Goal: Information Seeking & Learning: Find specific fact

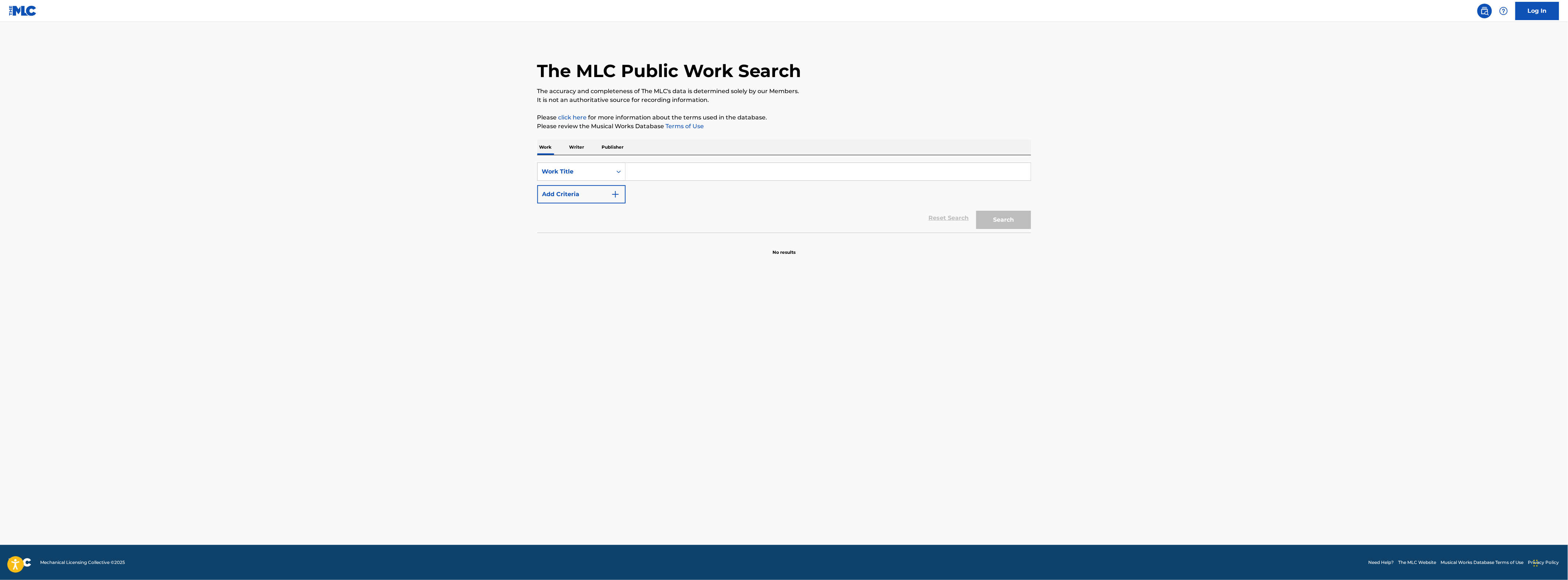
click at [690, 166] on input "Search Form" at bounding box center [828, 172] width 405 height 18
type input "faded polaroids"
click at [976, 211] on button "Search" at bounding box center [1004, 220] width 55 height 18
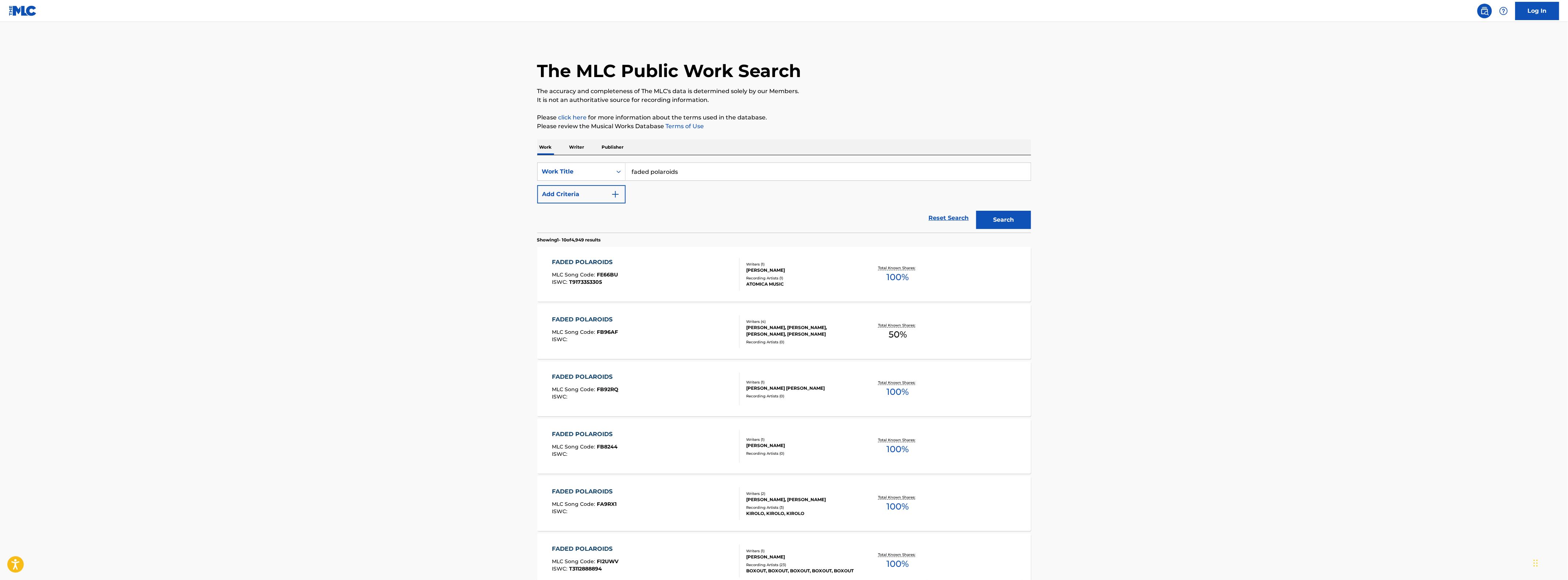
click at [536, 192] on div "The MLC Public Work Search The accuracy and completeness of The MLC's data is d…" at bounding box center [784, 447] width 511 height 815
click at [548, 187] on button "Add Criteria" at bounding box center [581, 194] width 88 height 18
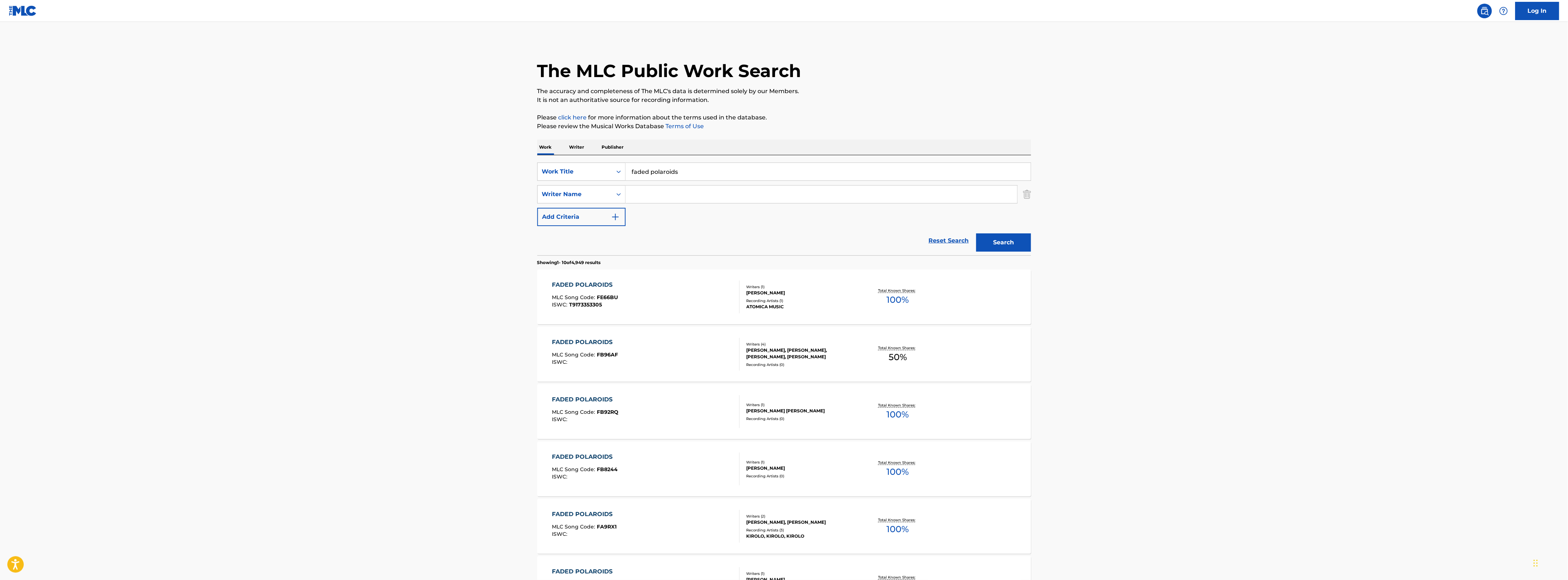
click at [673, 195] on input "Search Form" at bounding box center [821, 194] width 391 height 18
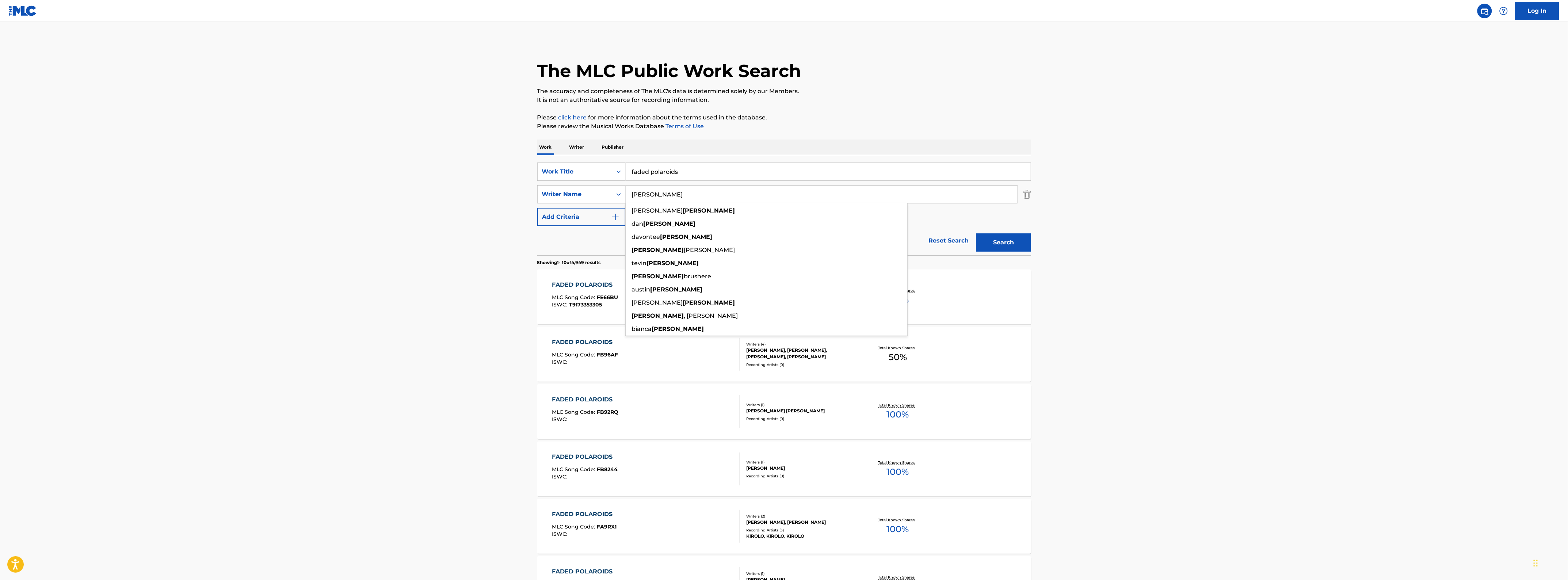
click at [976, 233] on button "Search" at bounding box center [1004, 242] width 55 height 18
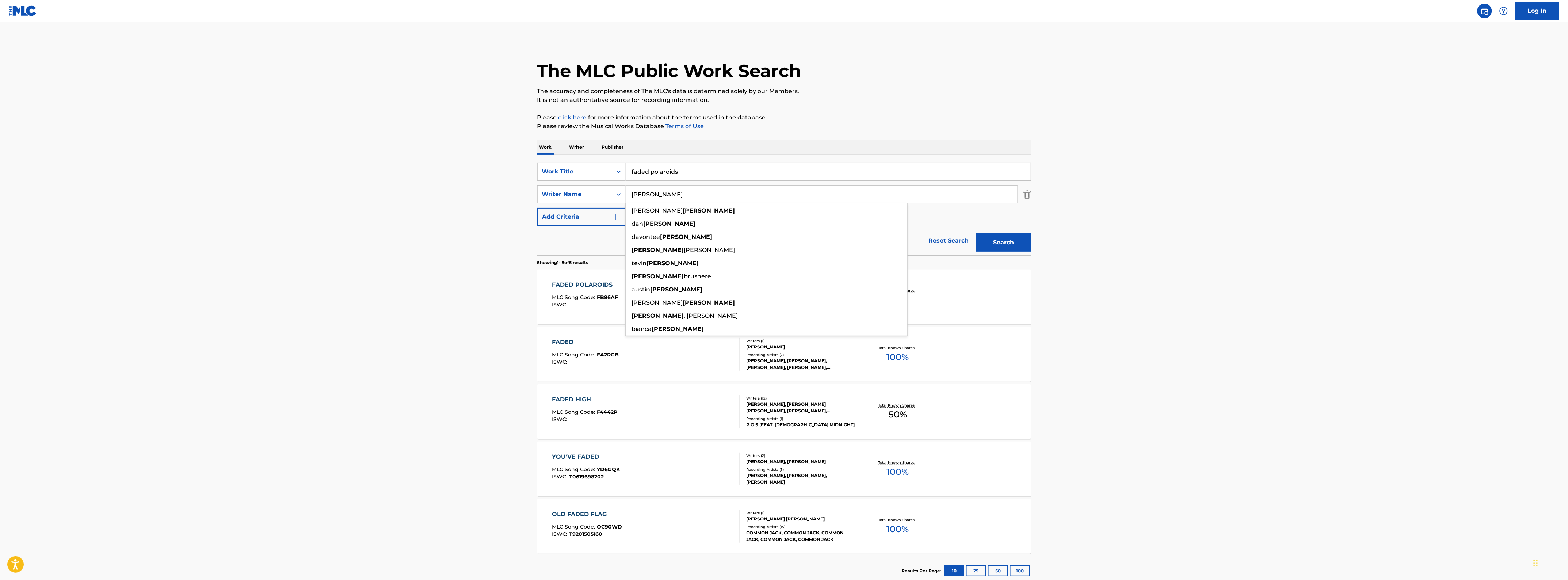
click at [704, 176] on input "faded polaroids" at bounding box center [828, 172] width 405 height 18
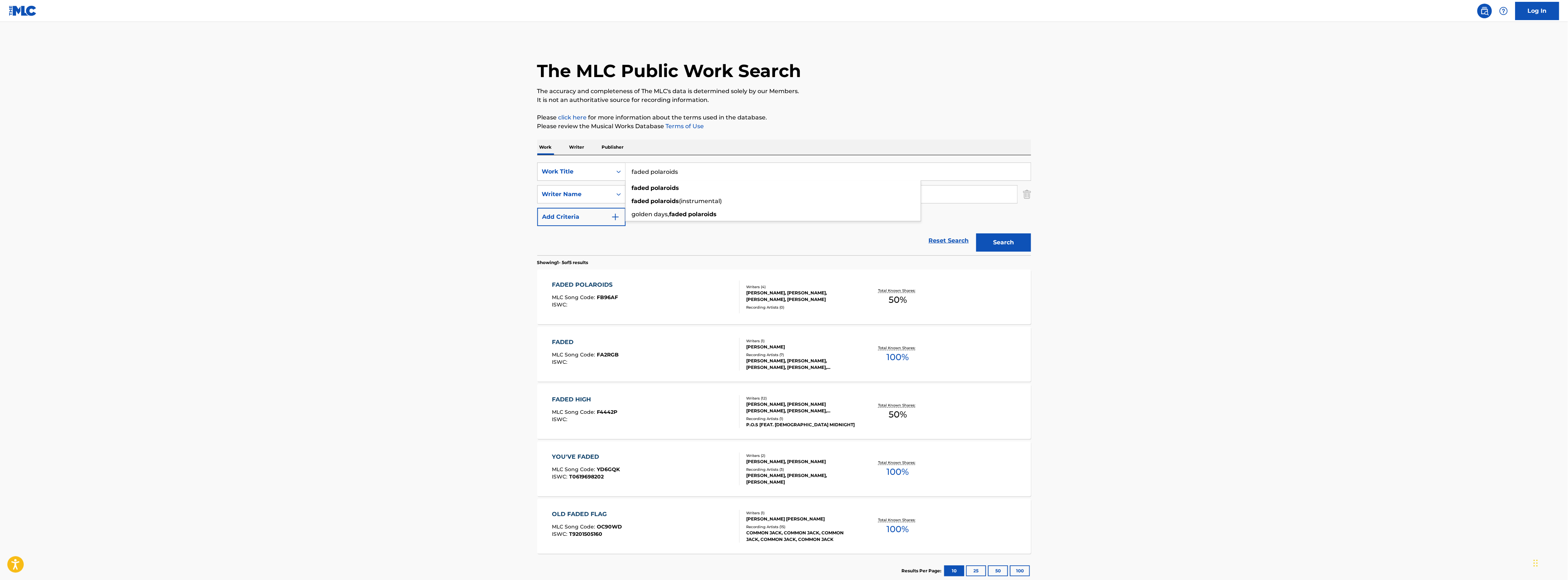
click at [390, 198] on main "The MLC Public Work Search The accuracy and completeness of The MLC's data is d…" at bounding box center [784, 307] width 1568 height 570
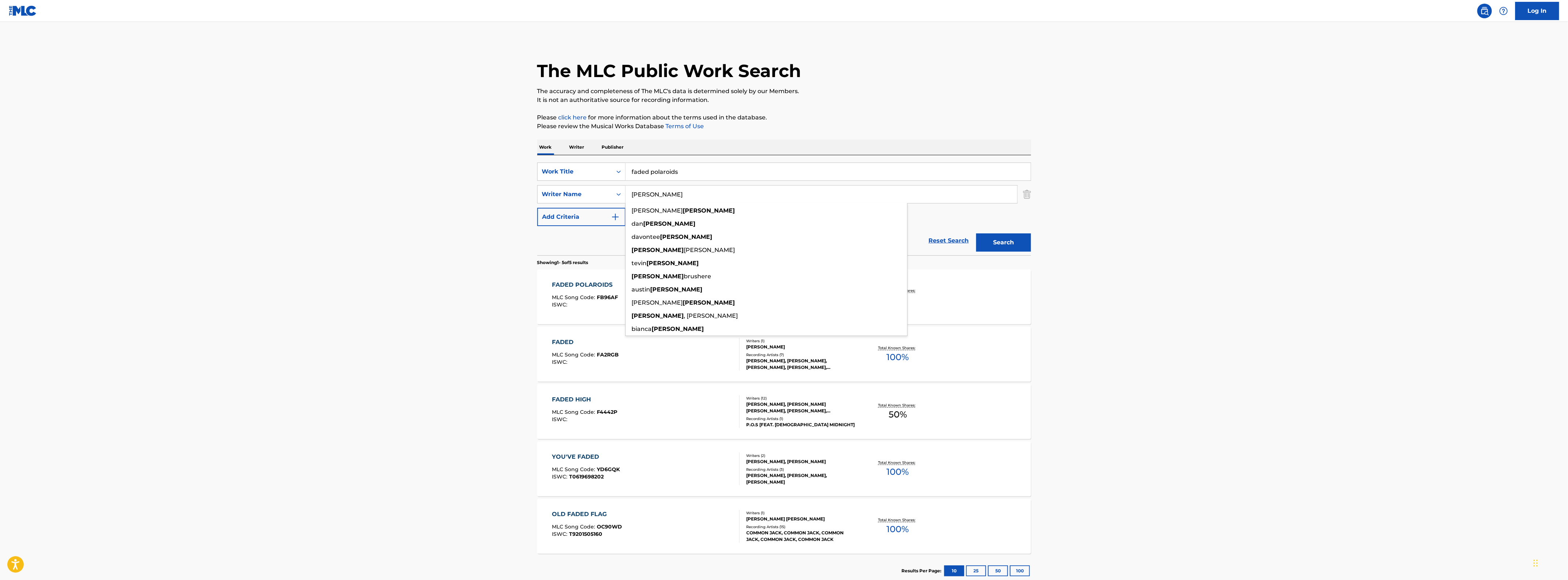
click at [628, 197] on input "[PERSON_NAME]" at bounding box center [821, 194] width 391 height 18
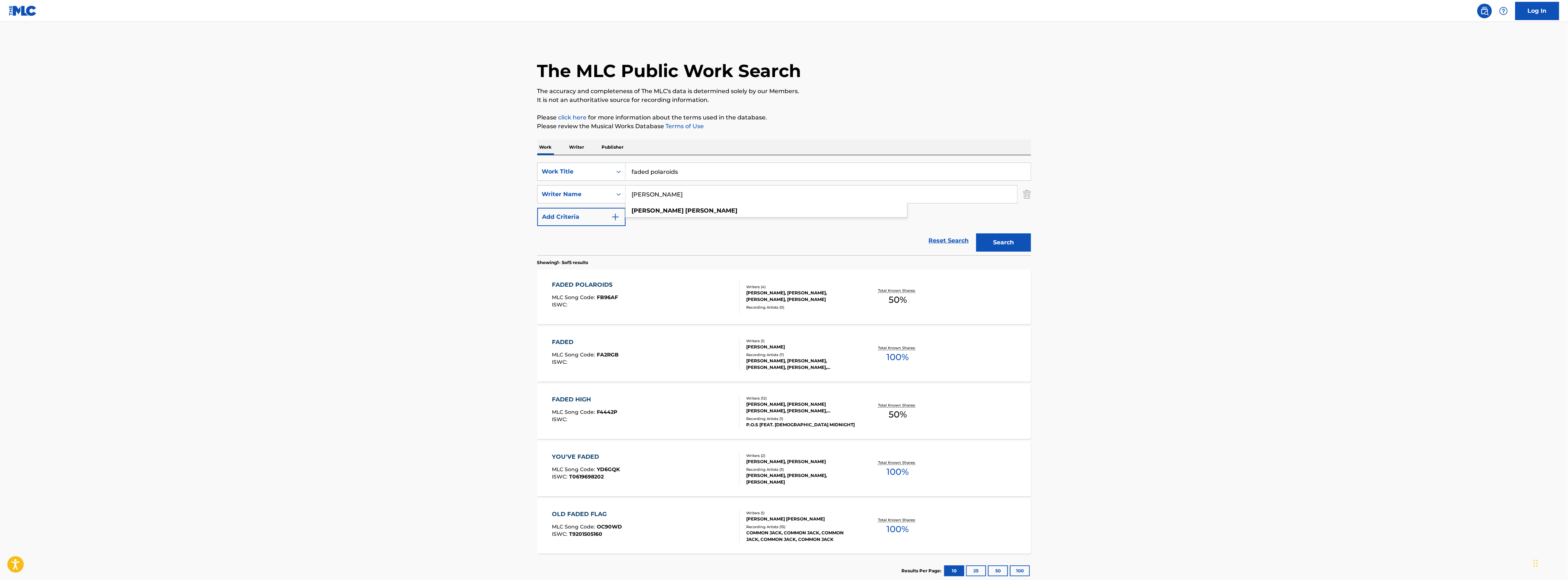
click at [976, 233] on button "Search" at bounding box center [1004, 242] width 55 height 18
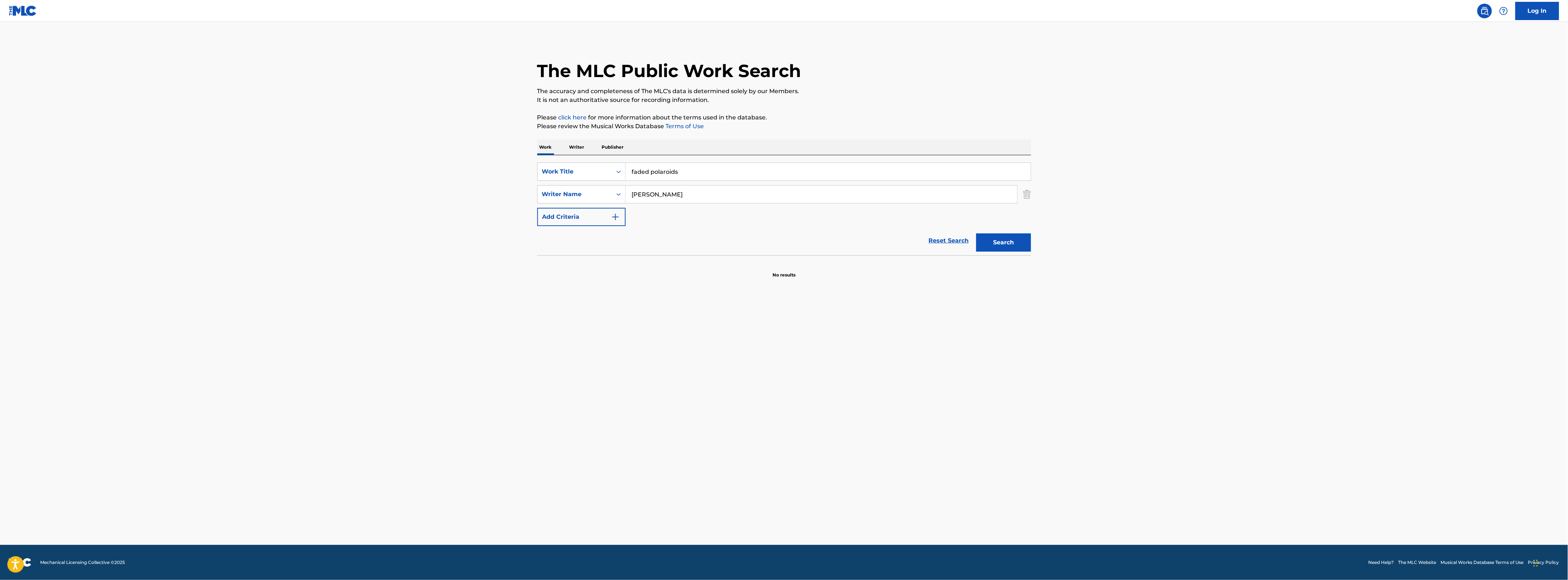
click at [628, 197] on input "[PERSON_NAME]" at bounding box center [821, 194] width 391 height 18
click at [647, 198] on input "[PERSON_NAME]" at bounding box center [821, 194] width 391 height 18
drag, startPoint x: 648, startPoint y: 194, endPoint x: 623, endPoint y: 194, distance: 25.0
click at [623, 194] on div "SearchWithCriteria03d732a7-7a9b-478b-8d01-69902c564e6e Writer Name [PERSON_NAME]" at bounding box center [784, 194] width 494 height 18
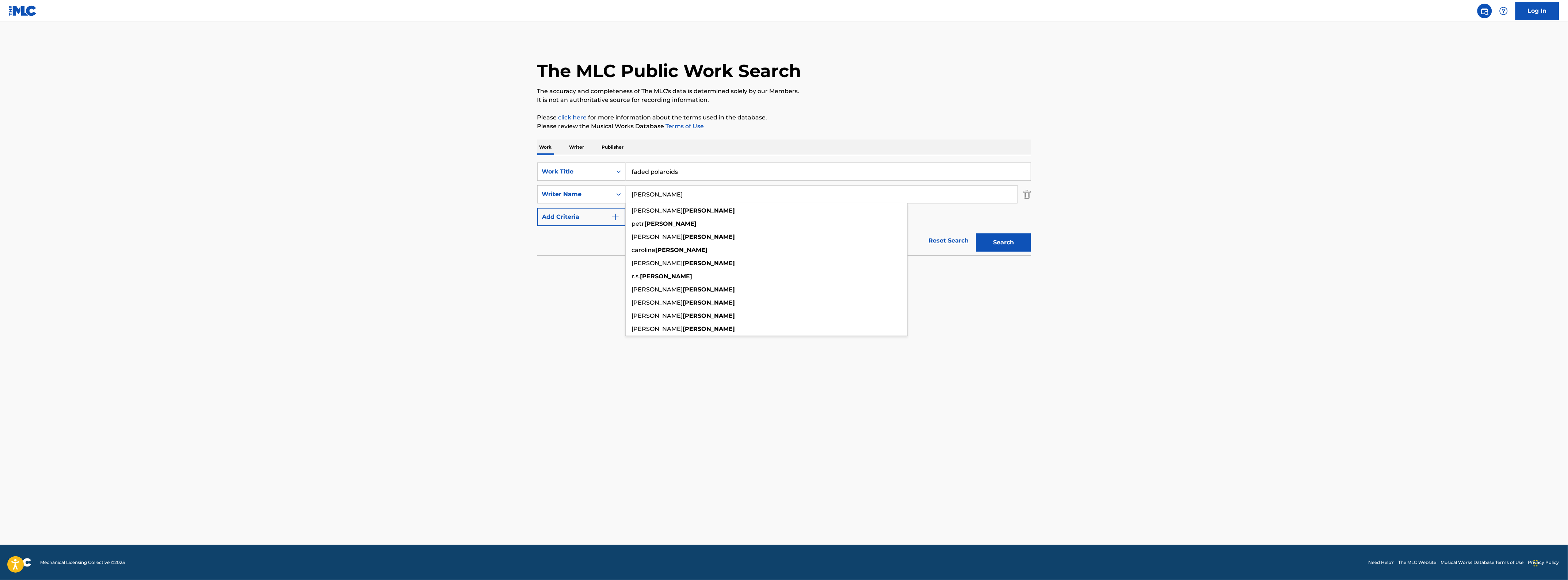
type input "[PERSON_NAME]"
click at [466, 286] on main "The MLC Public Work Search The accuracy and completeness of The MLC's data is d…" at bounding box center [784, 283] width 1568 height 523
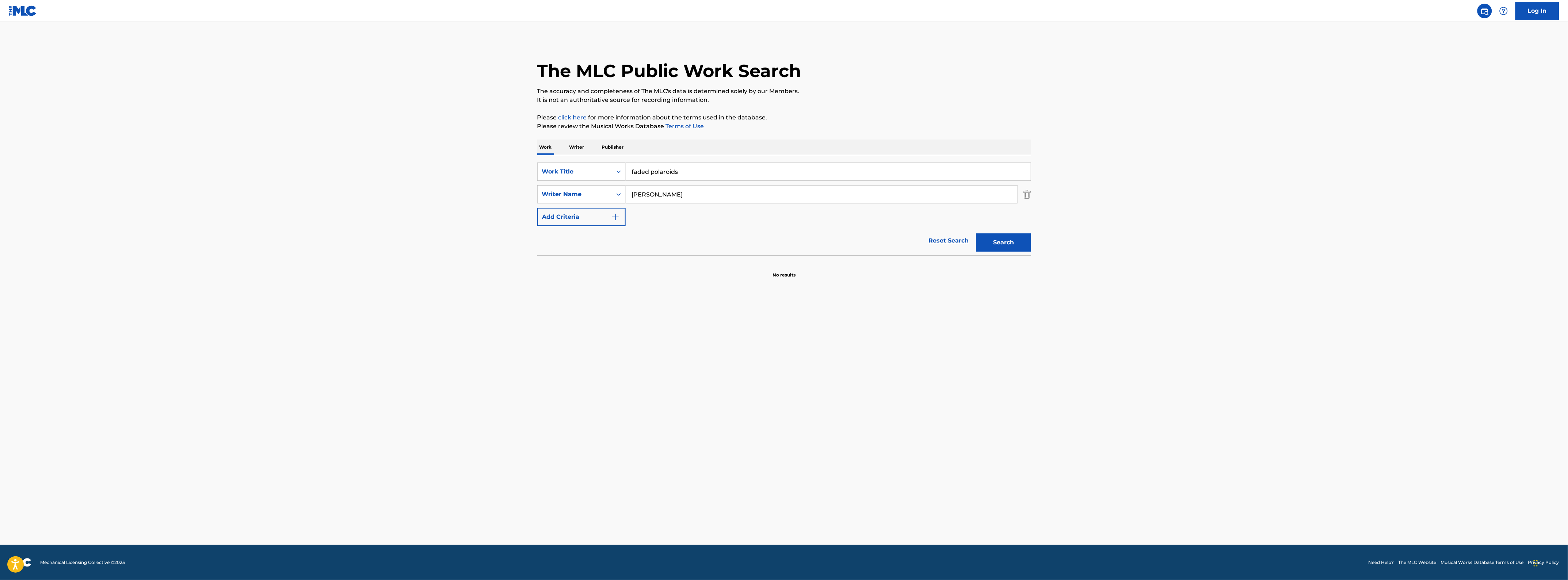
click at [844, 187] on input "[PERSON_NAME]" at bounding box center [821, 194] width 391 height 18
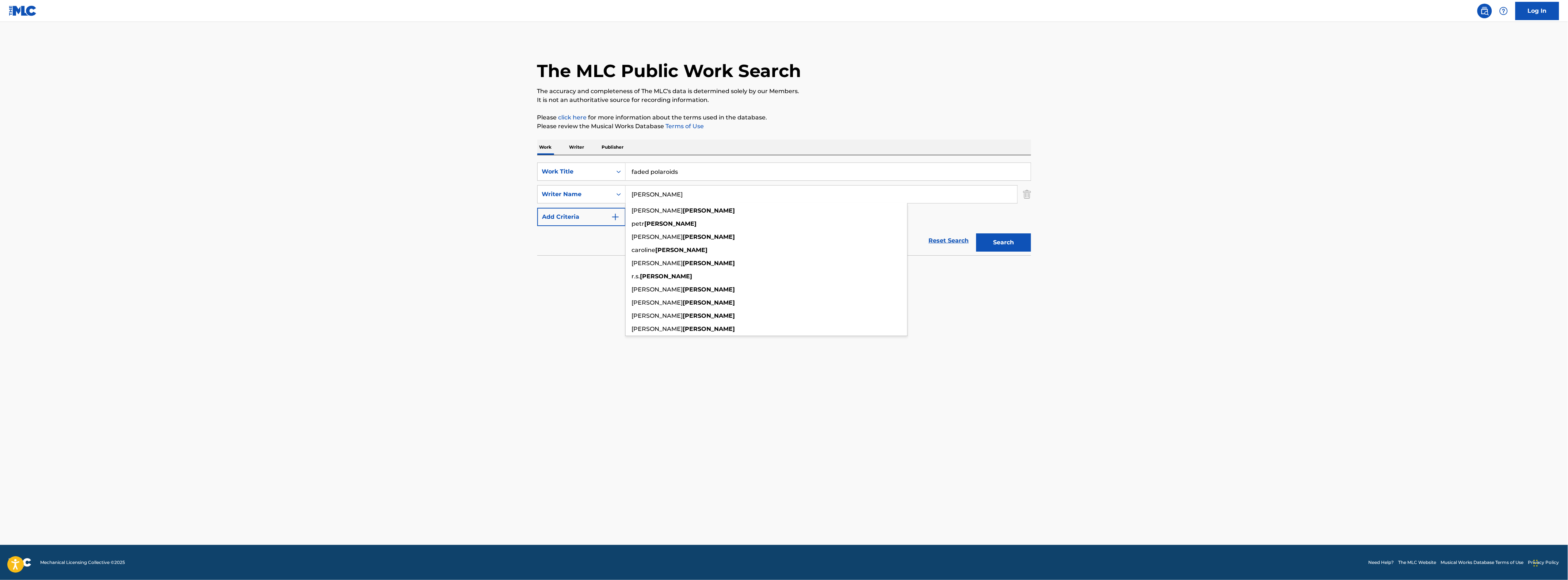
click at [976, 233] on button "Search" at bounding box center [1004, 242] width 55 height 18
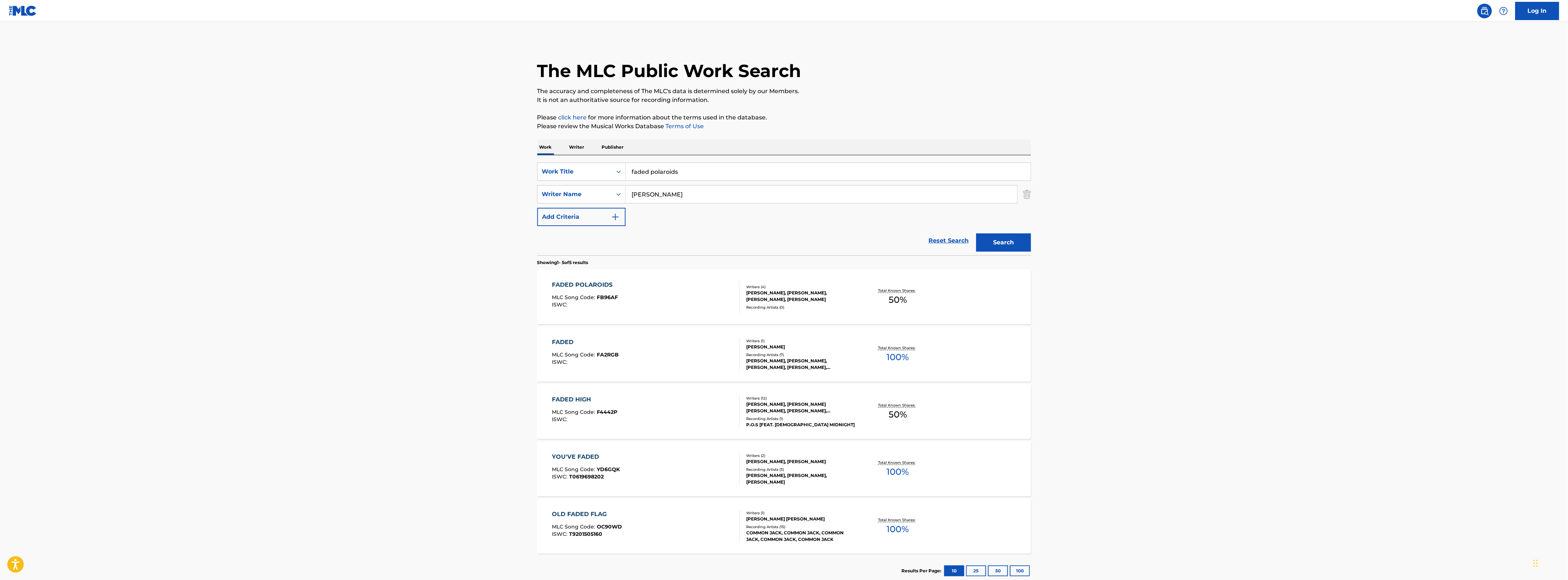
click at [775, 308] on div "Recording Artists ( 0 )" at bounding box center [801, 307] width 110 height 5
